Goal: Task Accomplishment & Management: Manage account settings

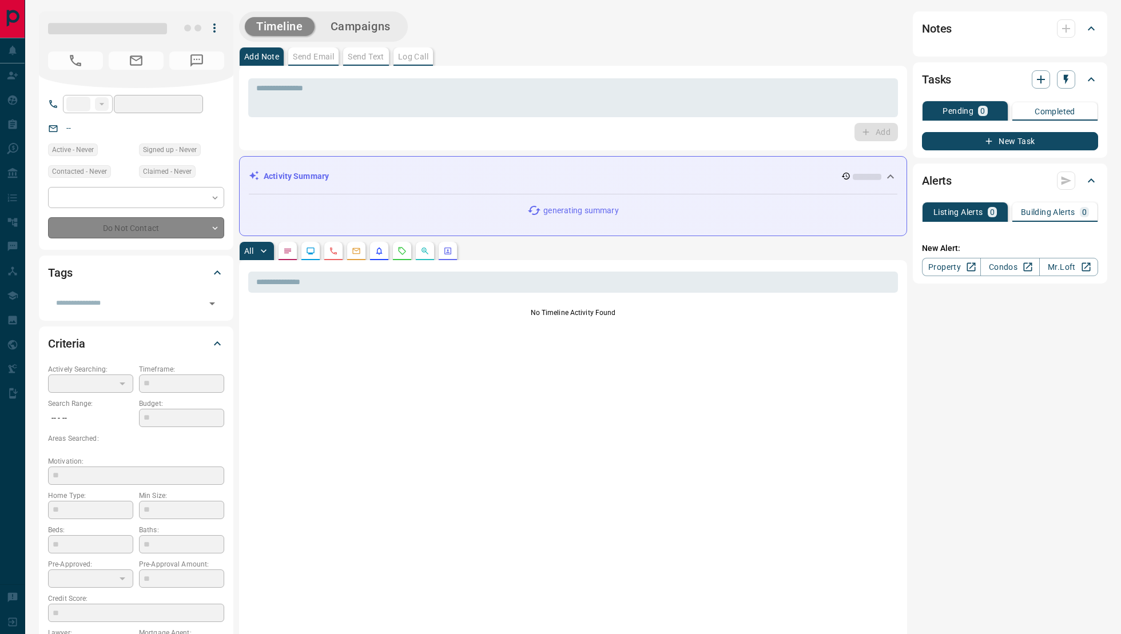
type input "**"
type input "**********"
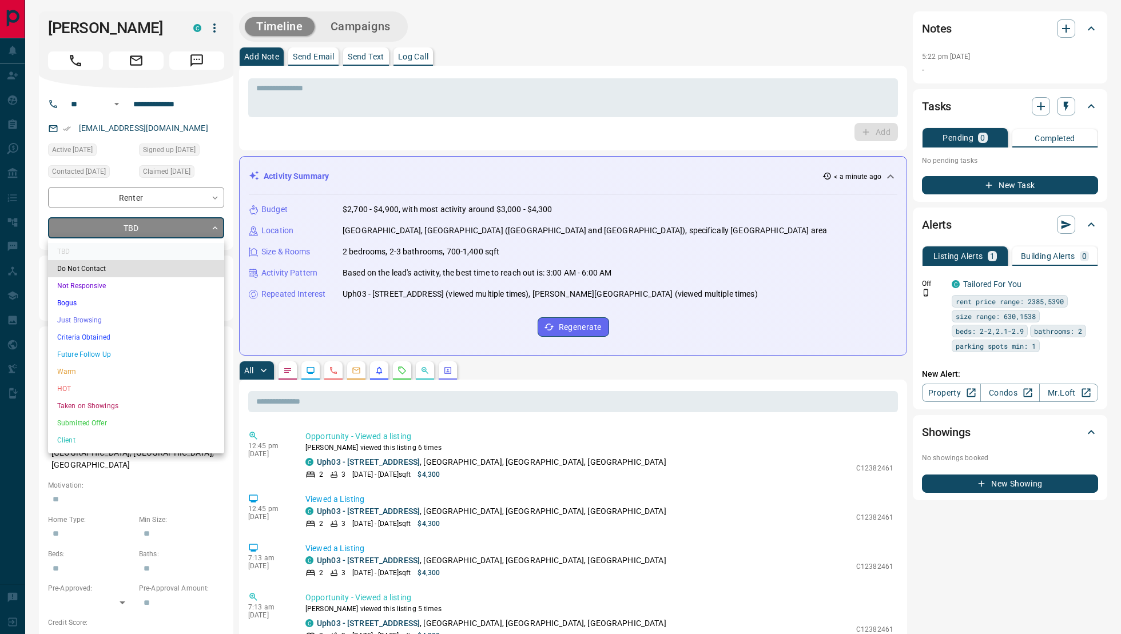
click at [105, 288] on li "Not Responsive" at bounding box center [136, 285] width 176 height 17
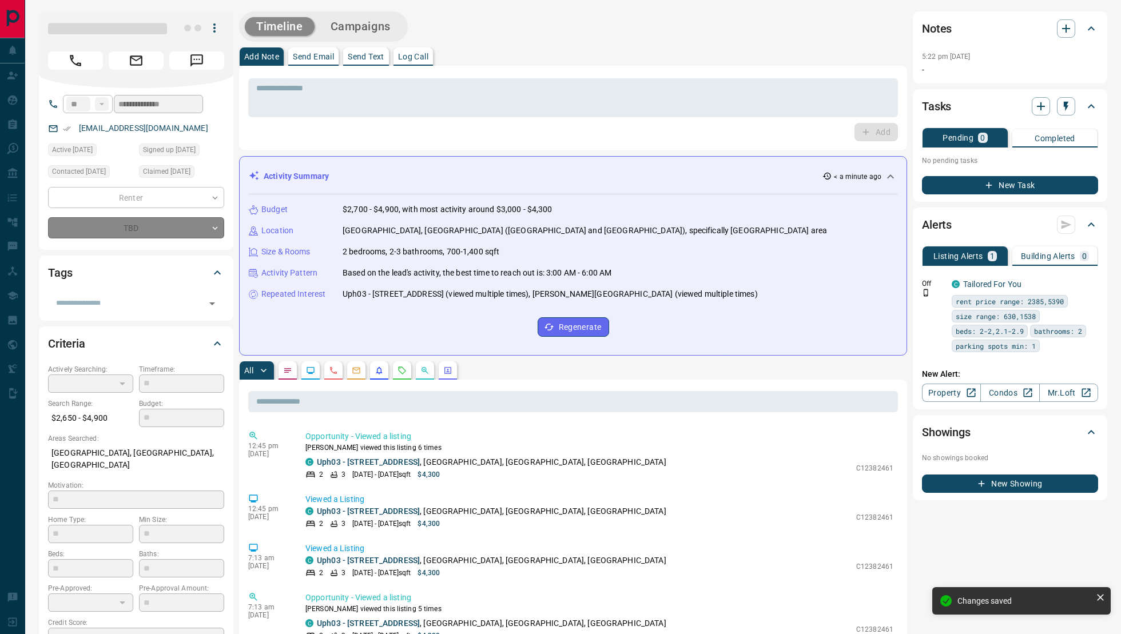
type input "*"
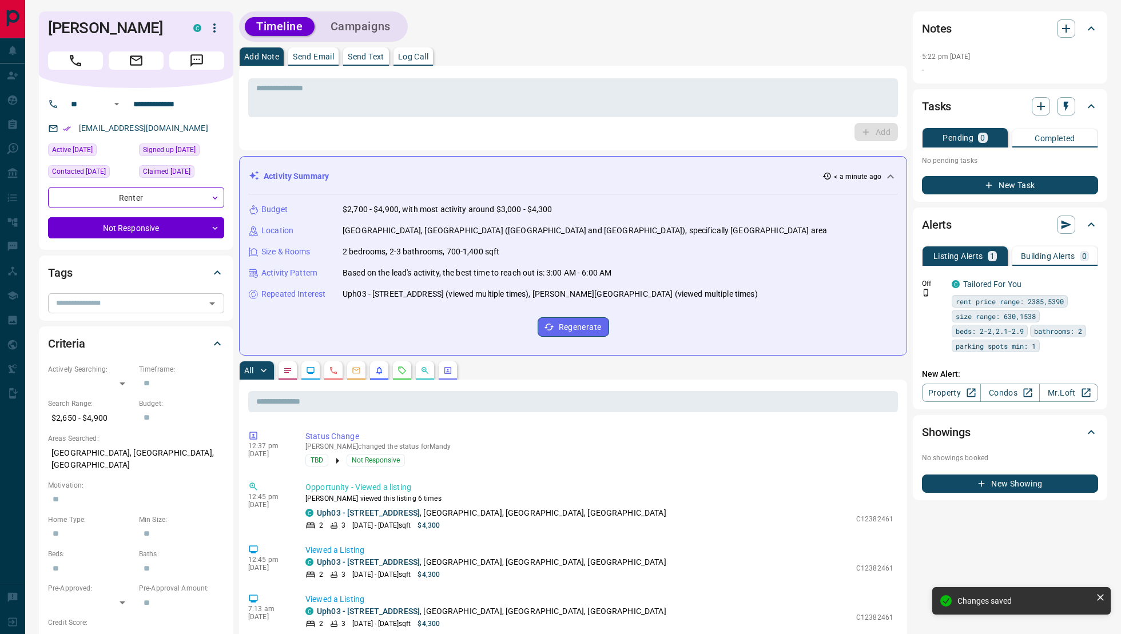
click at [129, 300] on input "text" at bounding box center [126, 303] width 150 height 13
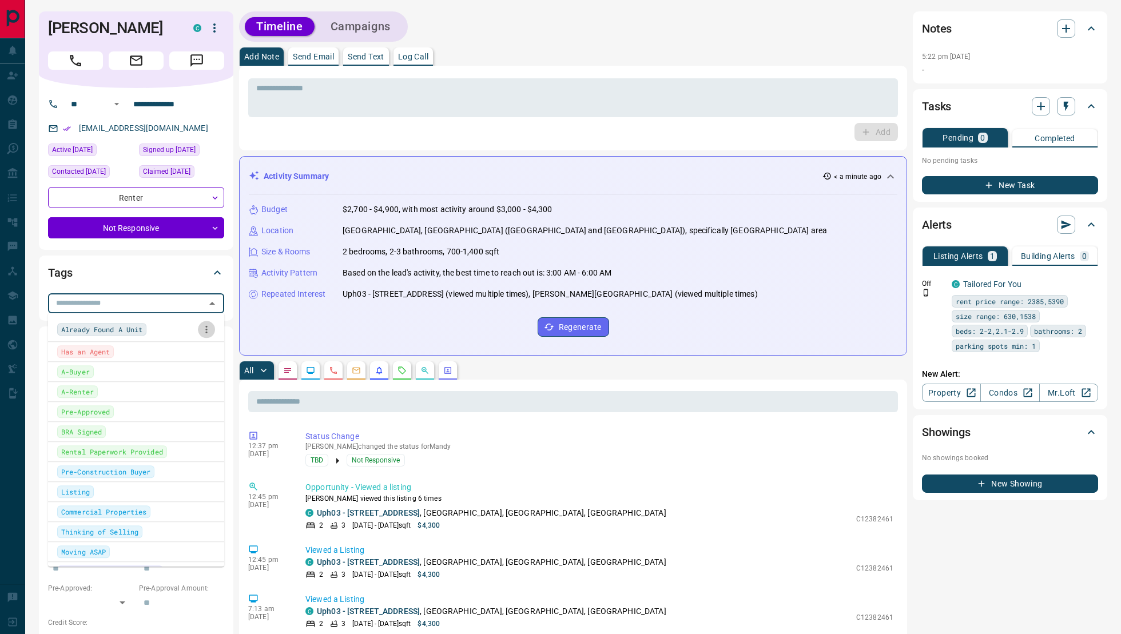
click at [205, 329] on icon "button" at bounding box center [206, 329] width 11 height 11
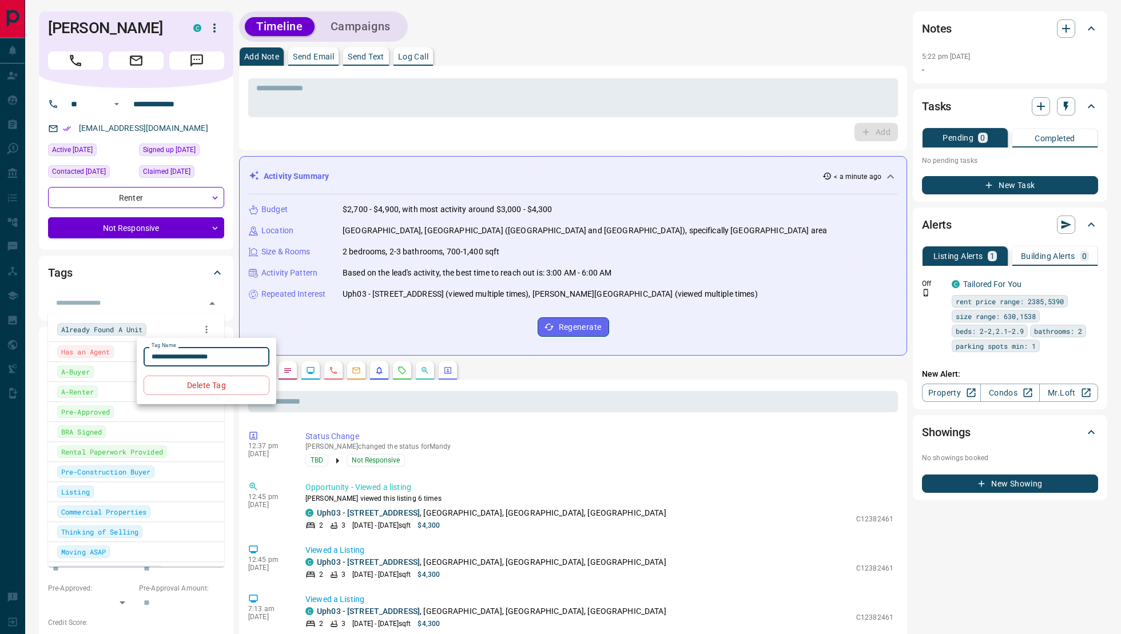
click at [173, 289] on div at bounding box center [560, 317] width 1121 height 634
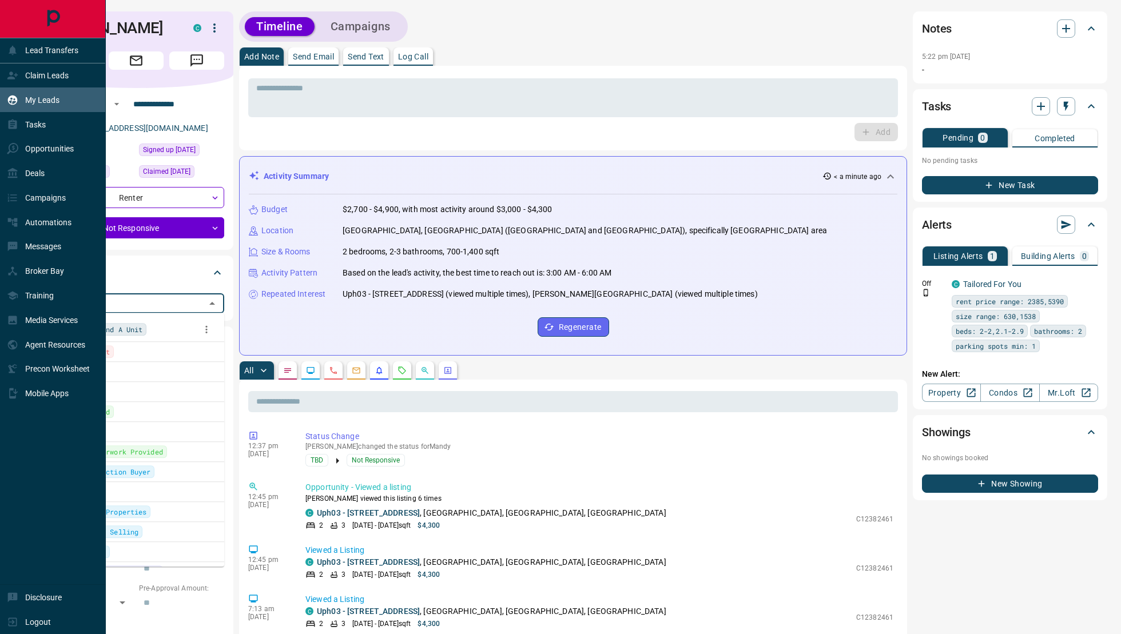
click at [45, 99] on p "My Leads" at bounding box center [42, 99] width 34 height 9
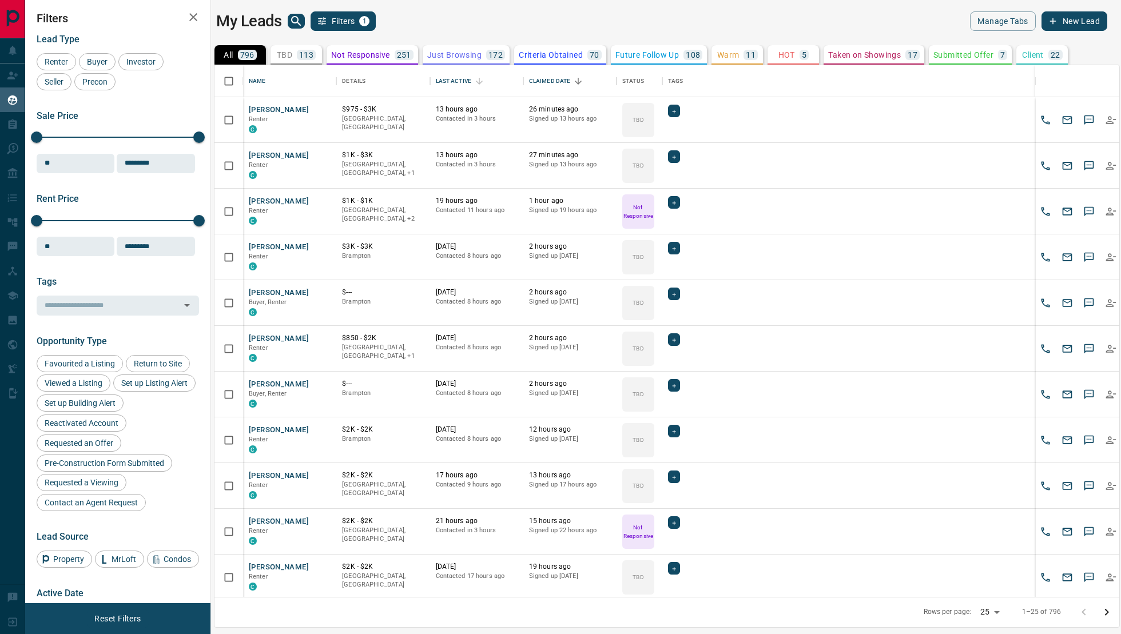
scroll to position [532, 905]
click at [676, 80] on div "Tags" at bounding box center [675, 81] width 15 height 32
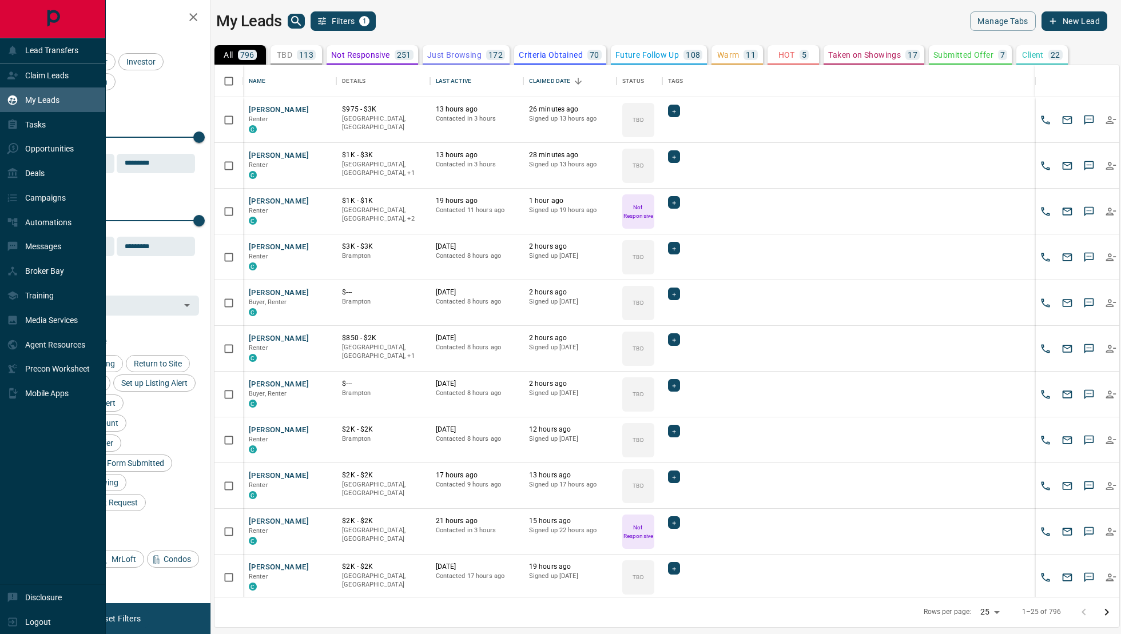
click at [47, 102] on p "My Leads" at bounding box center [42, 99] width 34 height 9
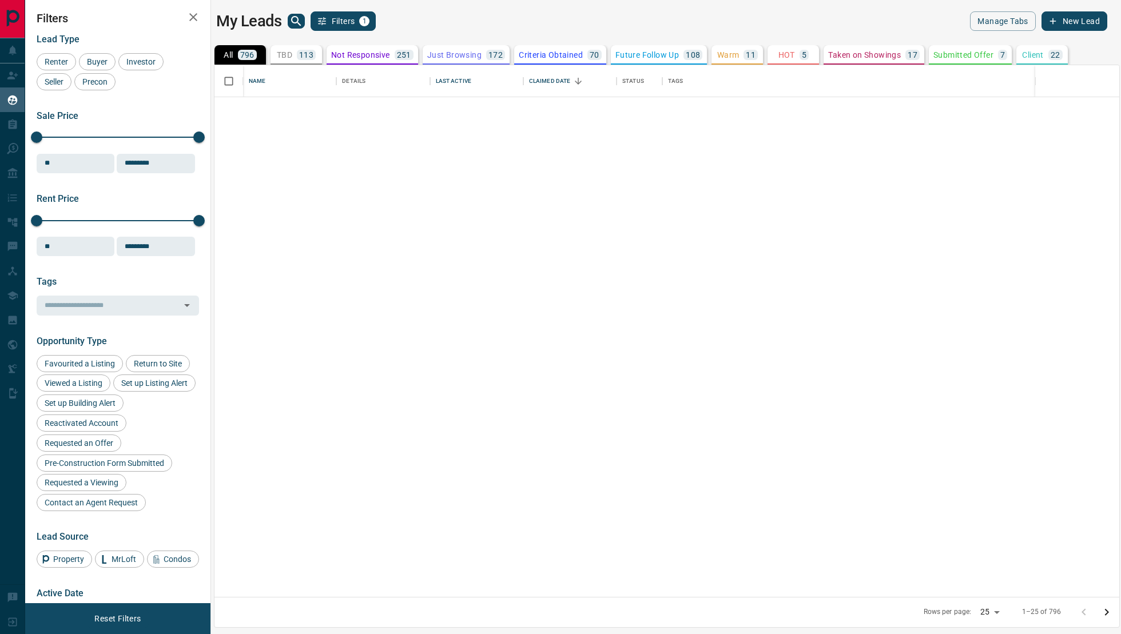
scroll to position [643, 0]
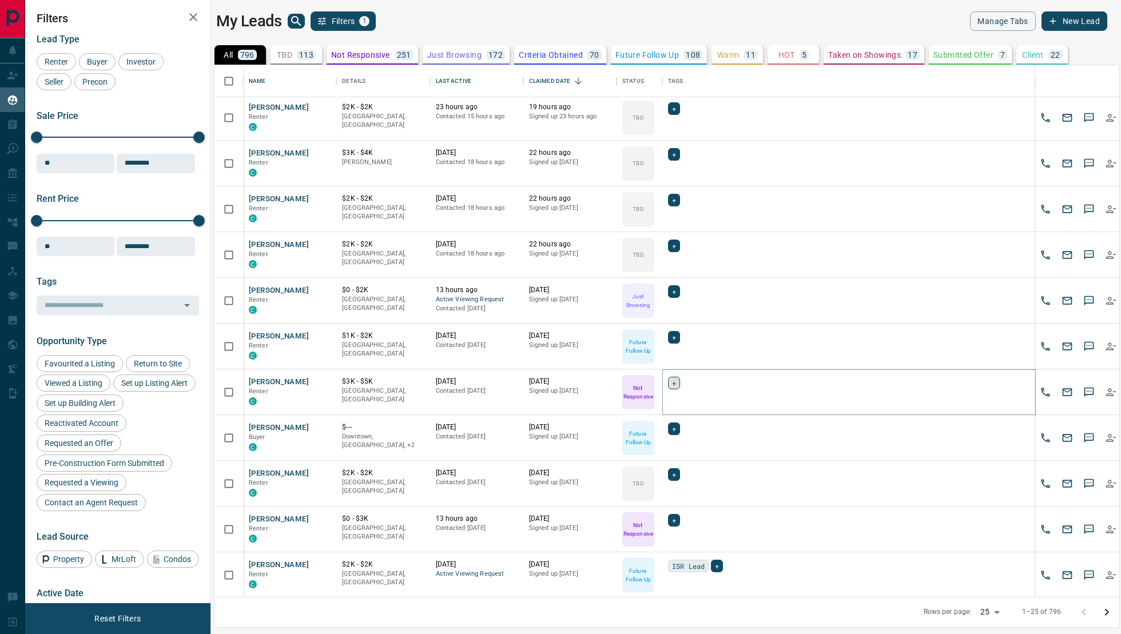
click at [678, 382] on div "+" at bounding box center [674, 383] width 12 height 13
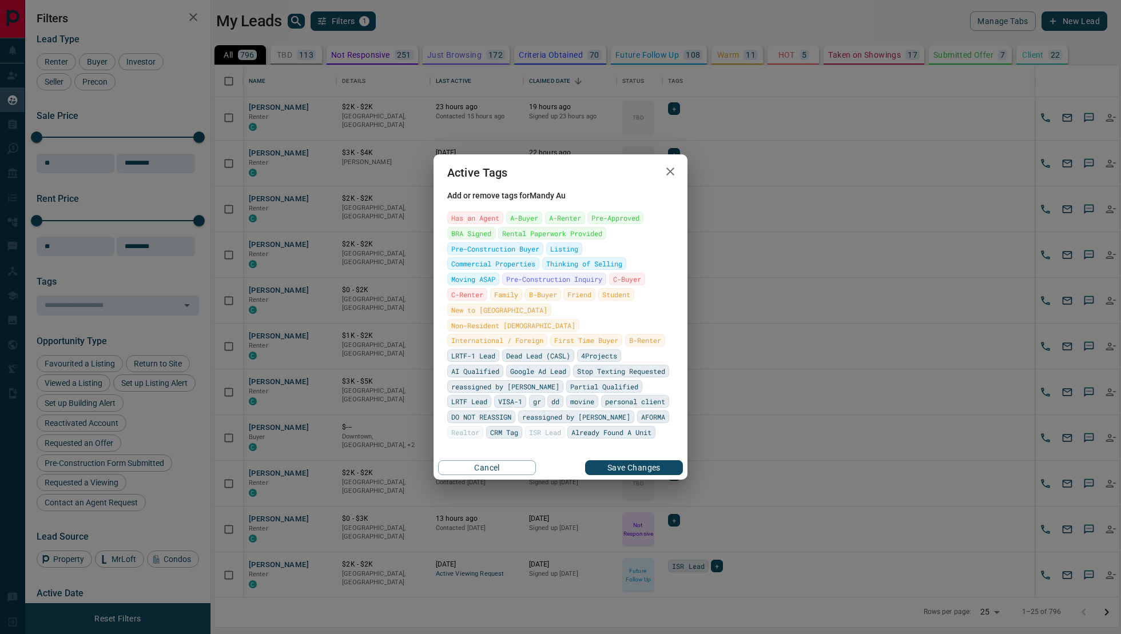
click at [674, 175] on icon "button" at bounding box center [670, 172] width 8 height 8
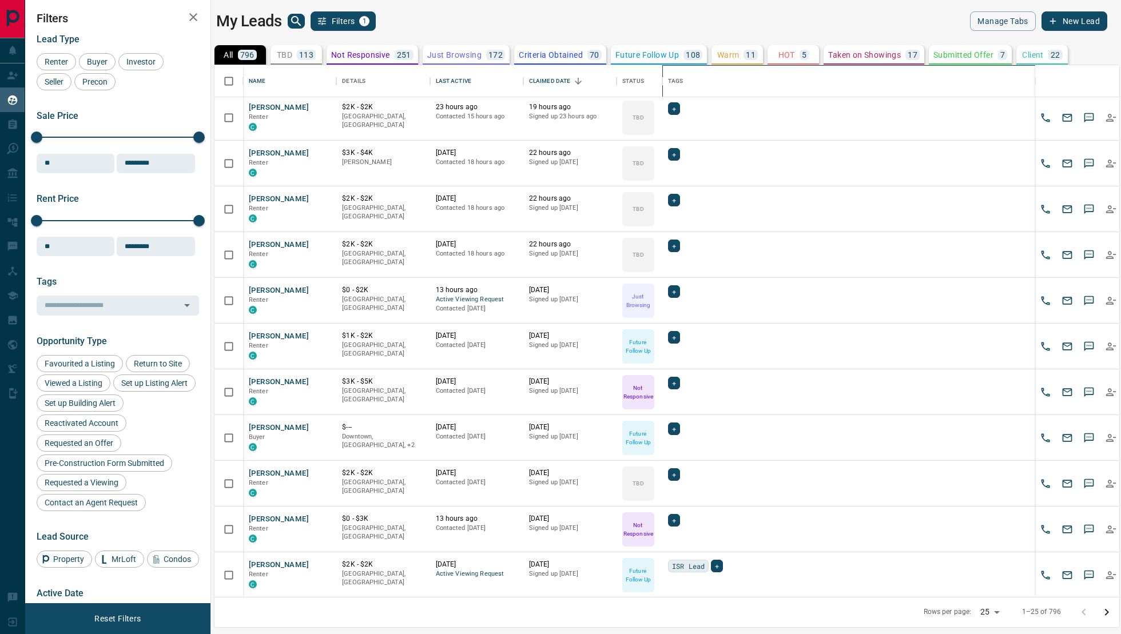
click at [674, 78] on div "Tags" at bounding box center [675, 81] width 15 height 32
click at [668, 381] on div "+" at bounding box center [674, 383] width 12 height 13
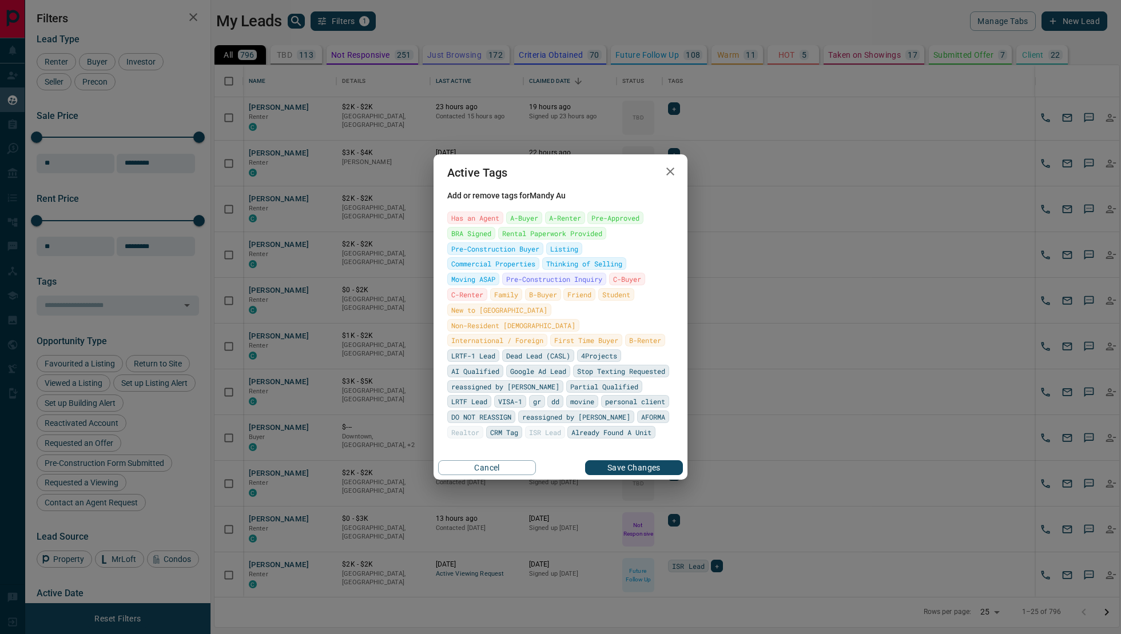
click at [692, 360] on div "Active Tags Add or remove tags for Mandy Au Has an Agent A-Buyer A-Renter Pre-A…" at bounding box center [560, 317] width 1121 height 634
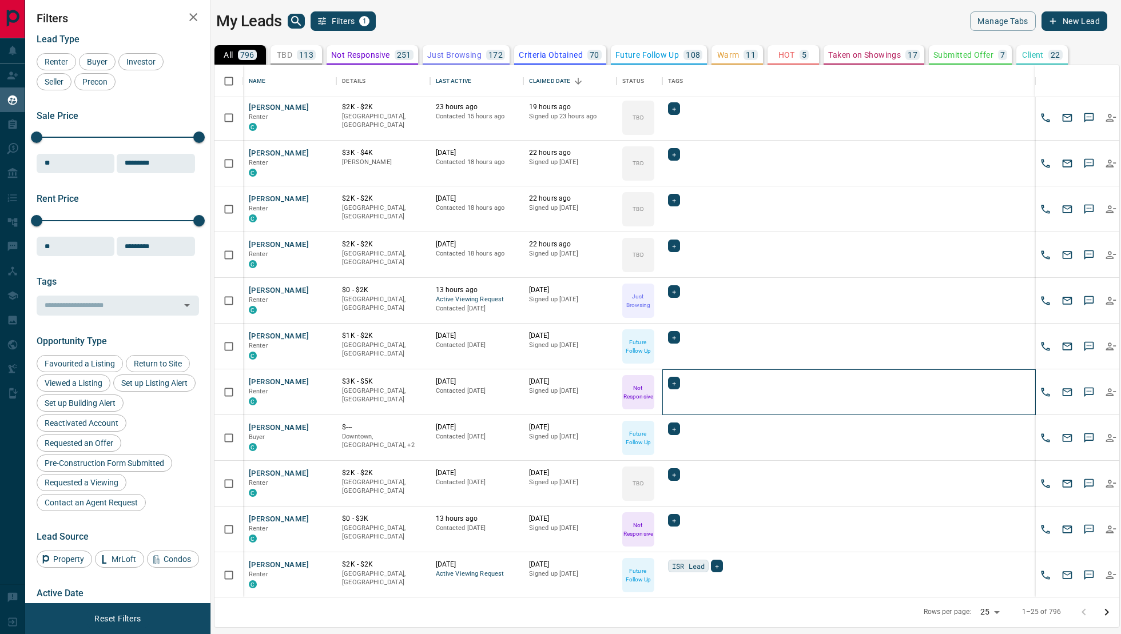
click at [681, 384] on div "+" at bounding box center [849, 383] width 362 height 13
click at [676, 382] on div "+" at bounding box center [674, 383] width 12 height 13
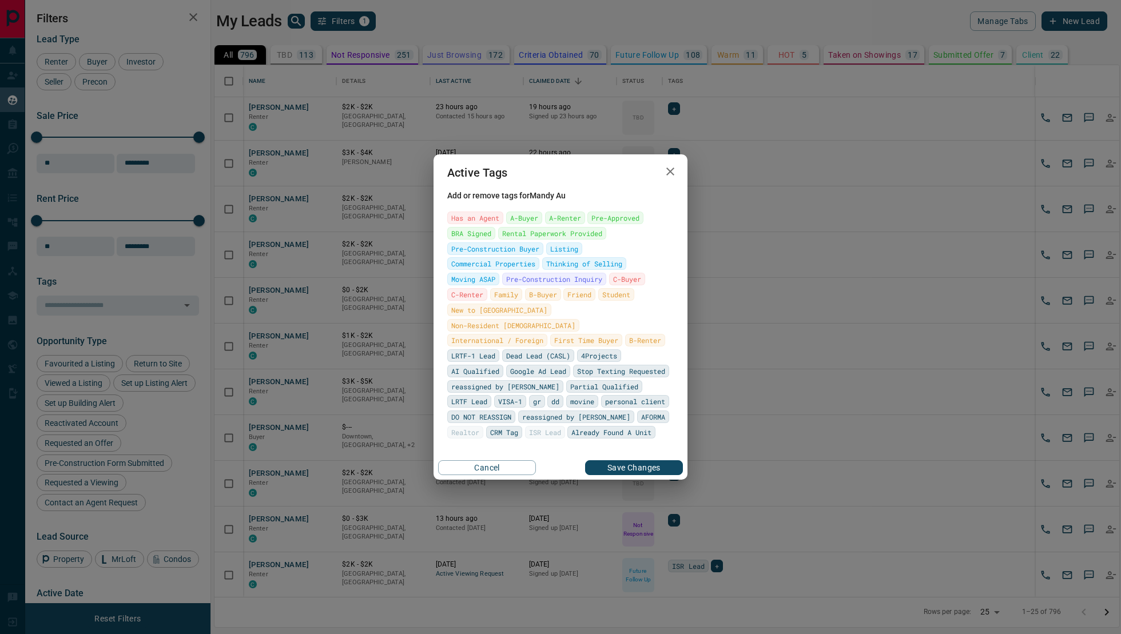
click at [460, 196] on span "Add or remove tags for Mandy Au" at bounding box center [560, 195] width 226 height 9
click at [671, 173] on icon "button" at bounding box center [670, 172] width 14 height 14
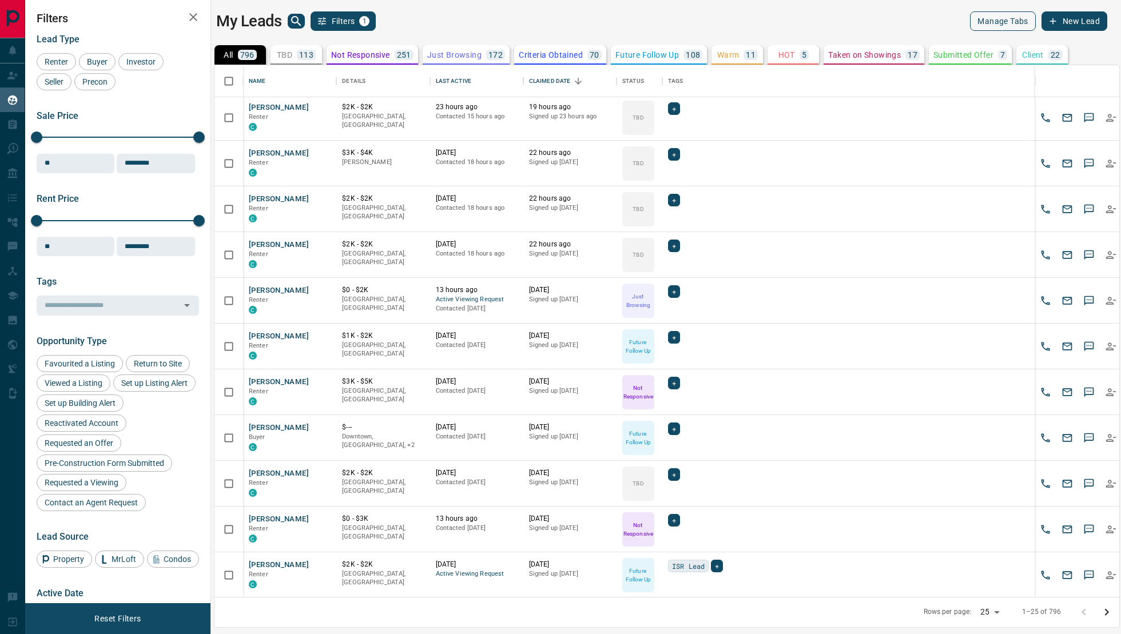
click at [986, 22] on button "Manage Tabs" at bounding box center [1002, 20] width 65 height 19
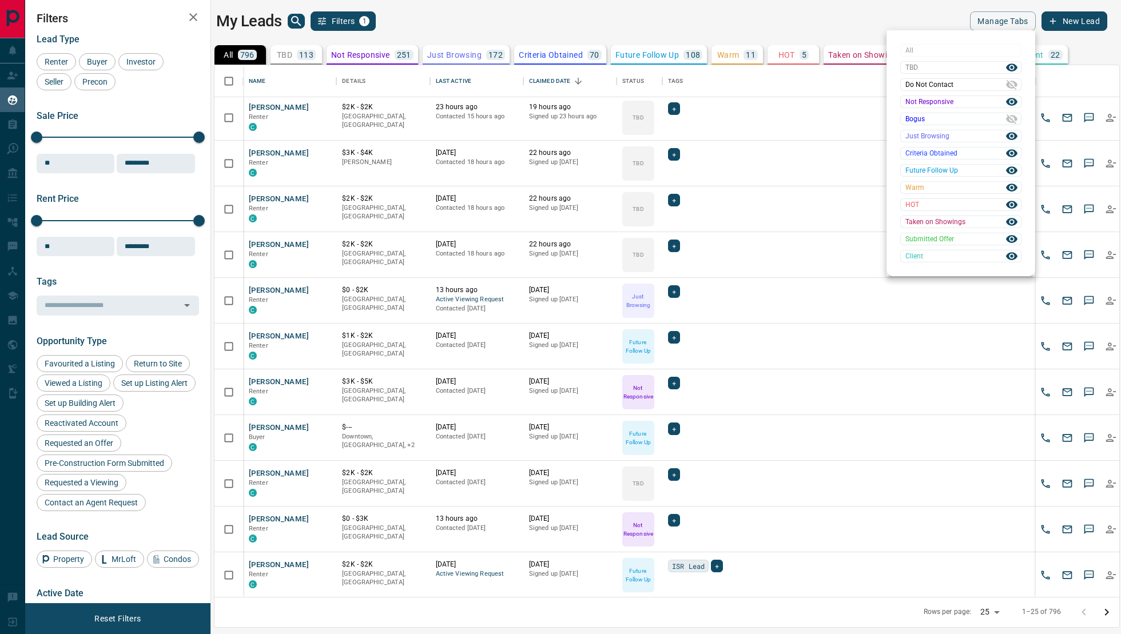
click at [726, 77] on div at bounding box center [560, 317] width 1121 height 634
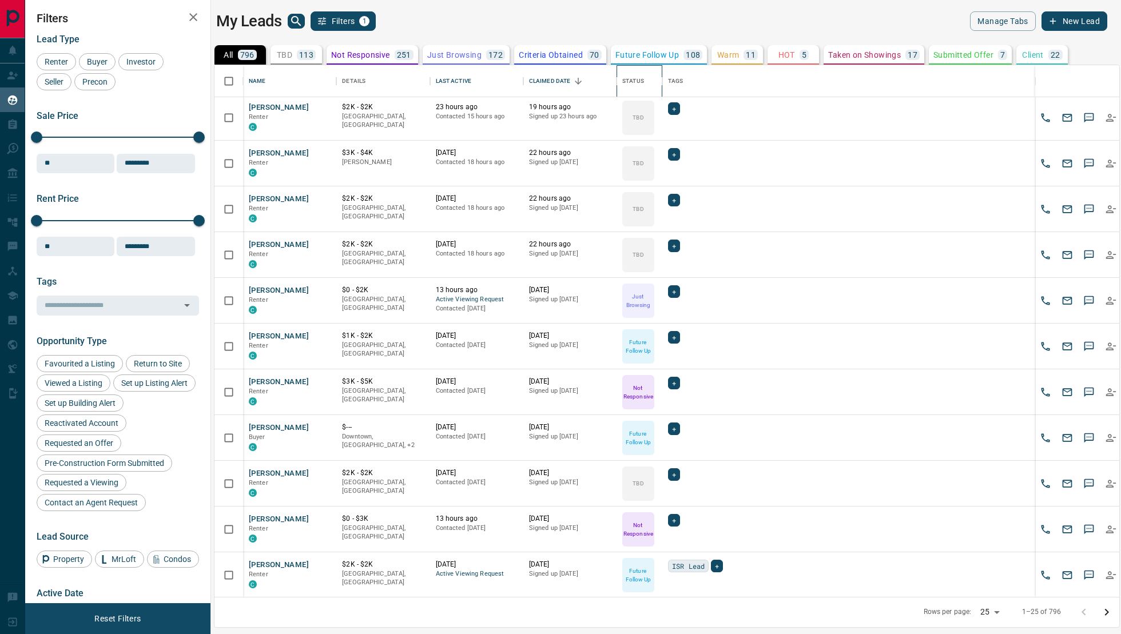
click at [662, 77] on icon "Status" at bounding box center [662, 81] width 1 height 8
click at [674, 78] on div "Tags" at bounding box center [675, 81] width 15 height 32
click at [318, 380] on icon "Open in New Tab" at bounding box center [322, 381] width 9 height 9
